Goal: Information Seeking & Learning: Find specific fact

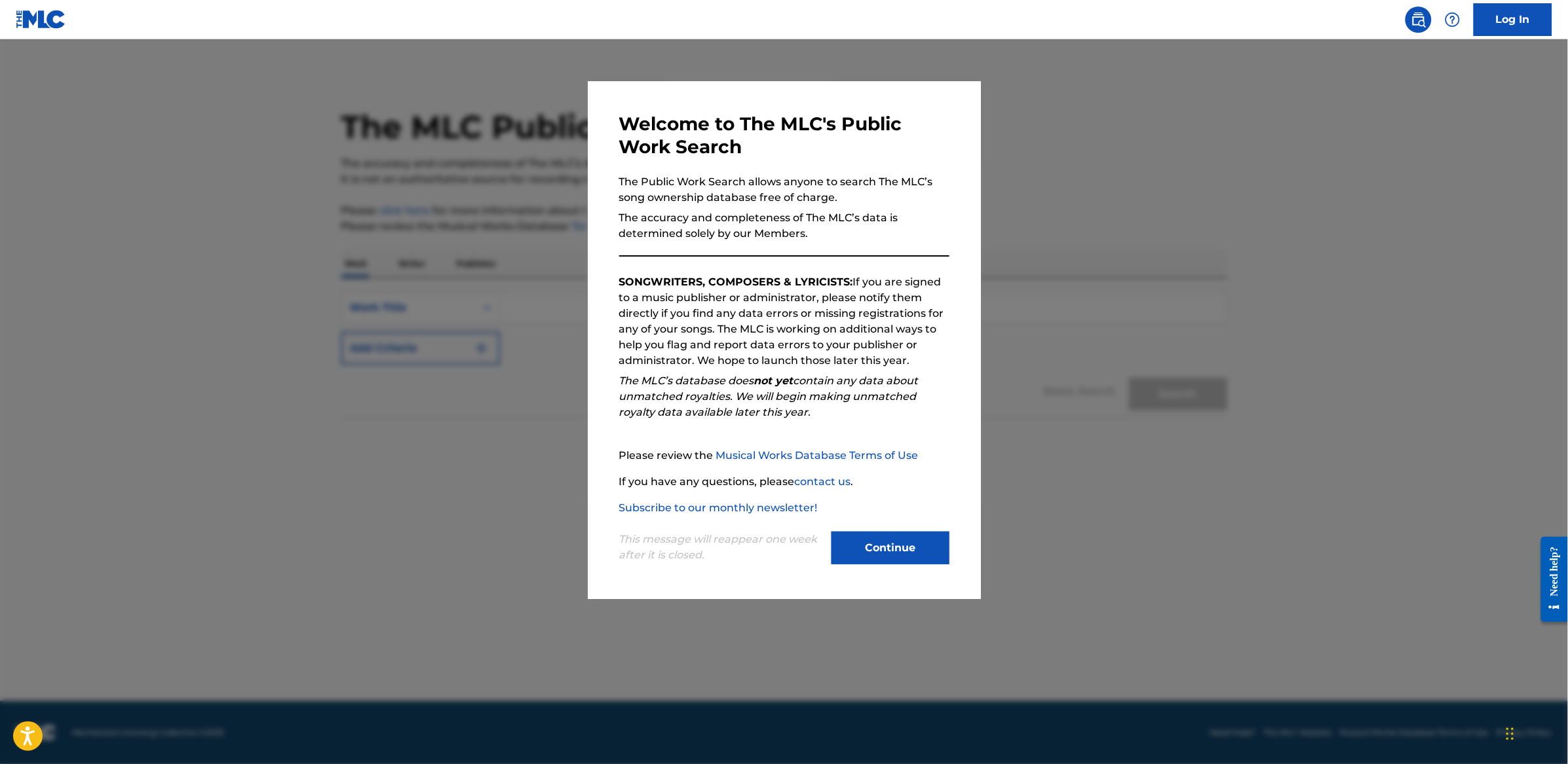
click at [887, 549] on button "Continue" at bounding box center [890, 548] width 118 height 32
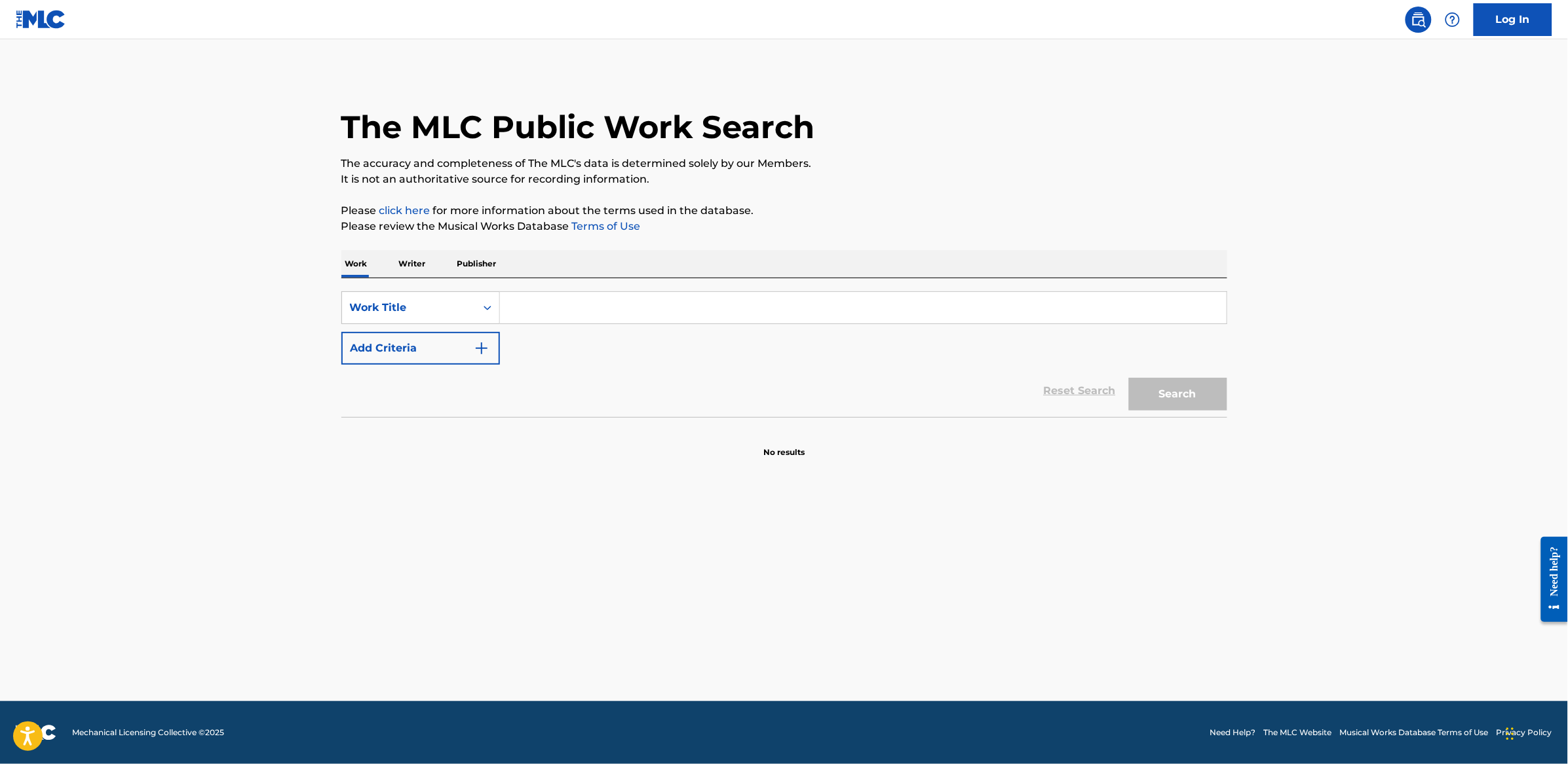
click at [712, 317] on input "Search Form" at bounding box center [863, 307] width 727 height 31
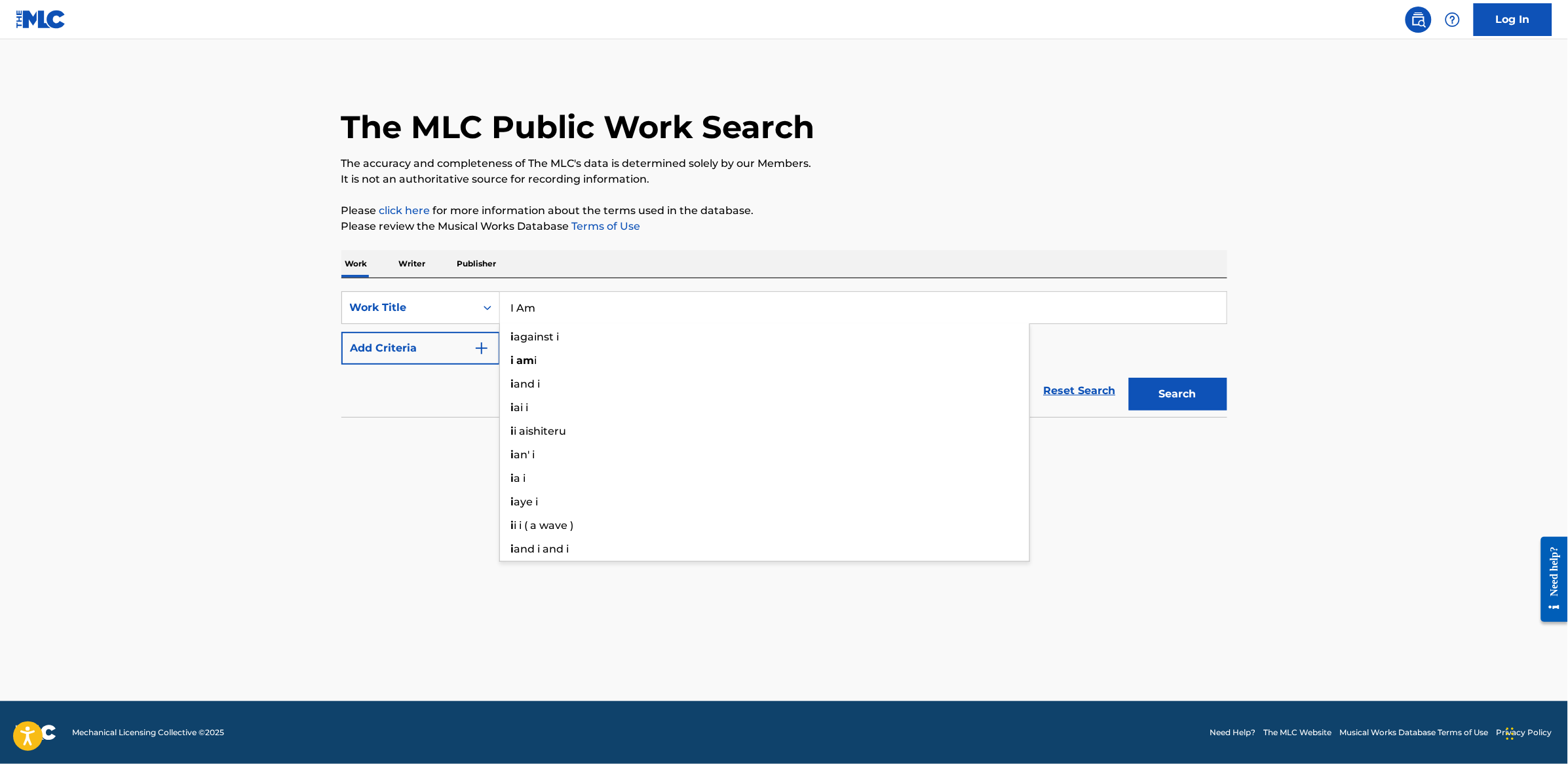
type input "I Am"
click at [380, 349] on button "Add Criteria" at bounding box center [420, 348] width 158 height 32
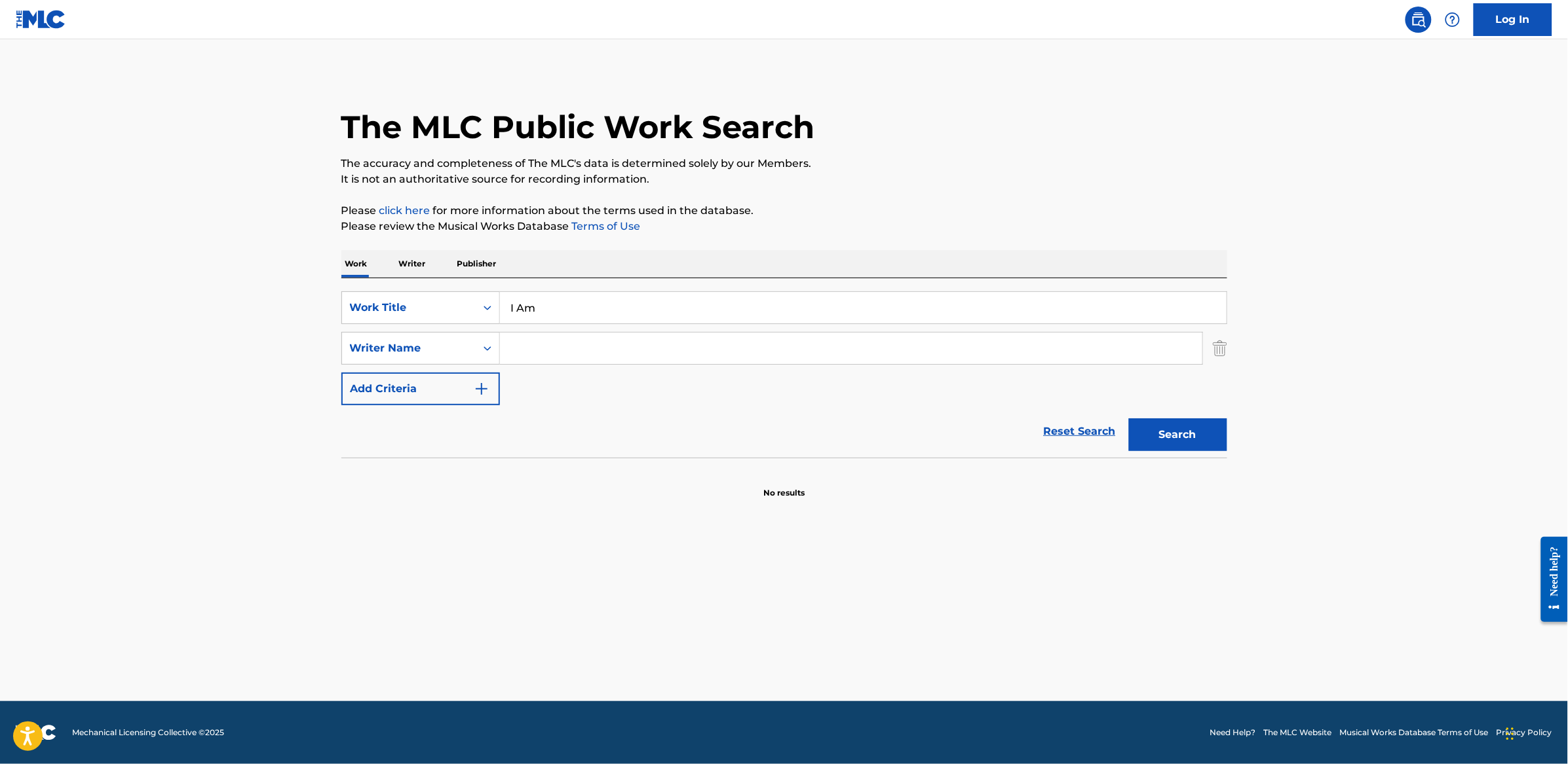
click at [579, 327] on div "SearchWithCriteriac651fe35-1fc2-4348-957d-e1cf702617f0 Work Title I Am SearchWi…" at bounding box center [784, 348] width 886 height 114
click at [558, 339] on input "Search Form" at bounding box center [851, 348] width 702 height 31
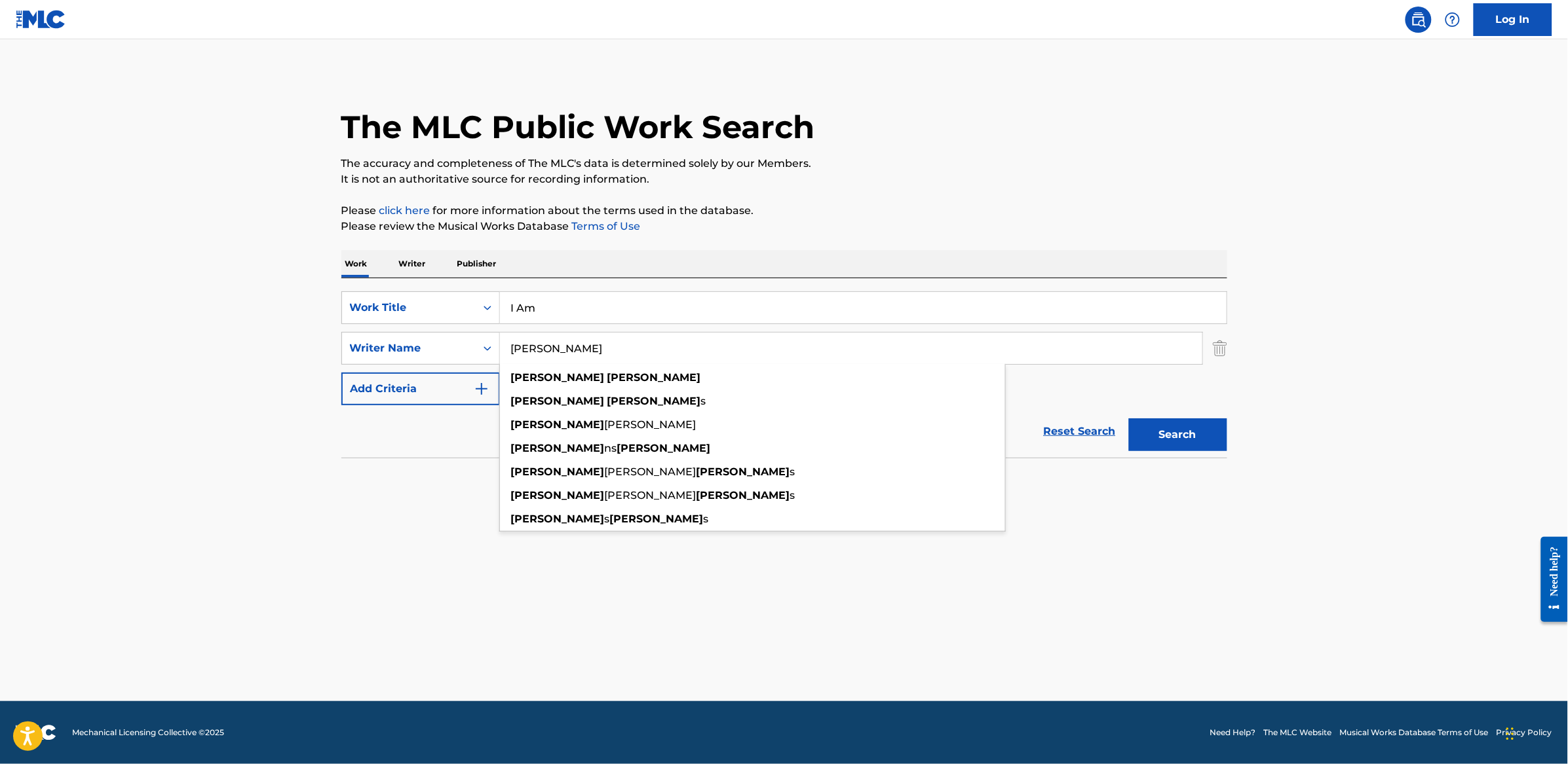
type input "[PERSON_NAME]"
click at [1129, 418] on button "Search" at bounding box center [1178, 434] width 98 height 32
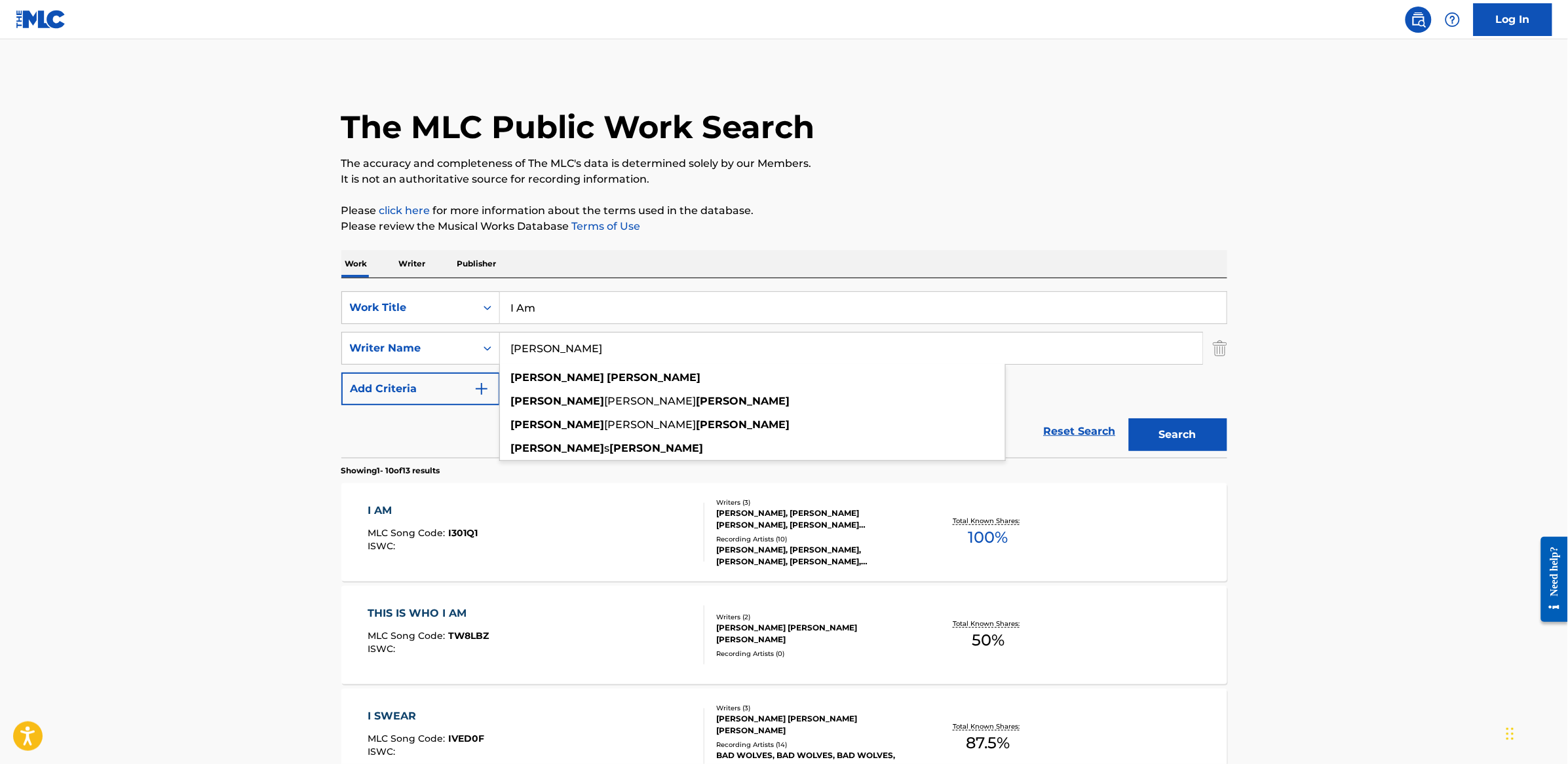
click at [765, 526] on div "[PERSON_NAME], [PERSON_NAME] [PERSON_NAME], [PERSON_NAME] [PERSON_NAME]" at bounding box center [815, 520] width 198 height 24
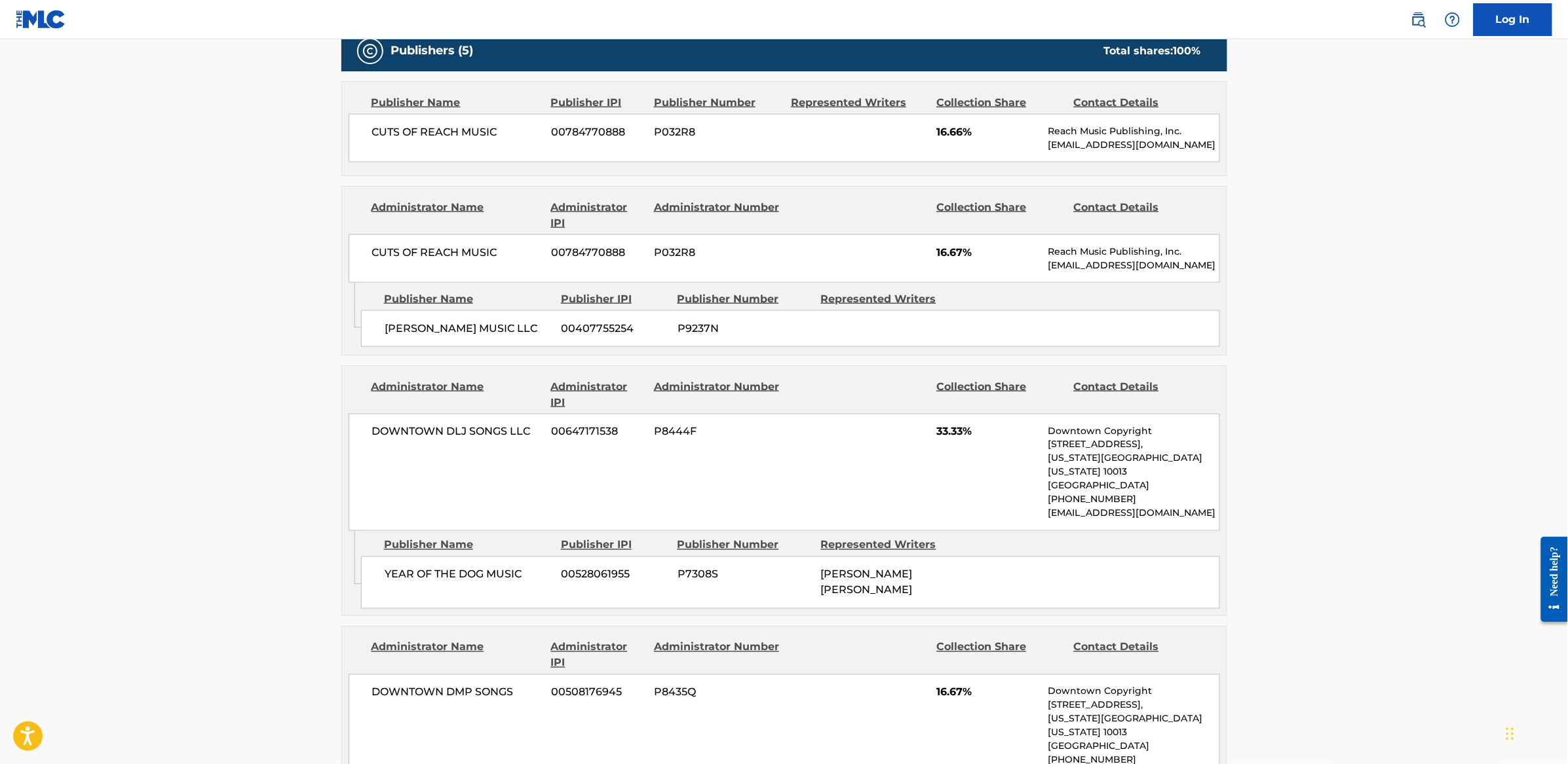
scroll to position [608, 0]
